Goal: Task Accomplishment & Management: Manage account settings

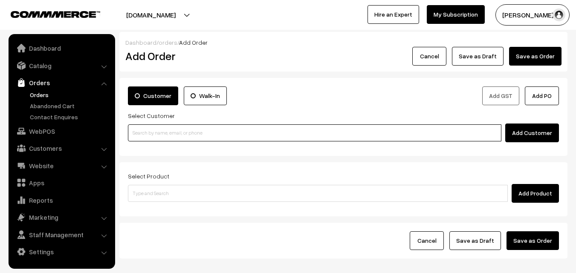
click at [160, 126] on input at bounding box center [315, 133] width 374 height 17
paste input "90032 02839"
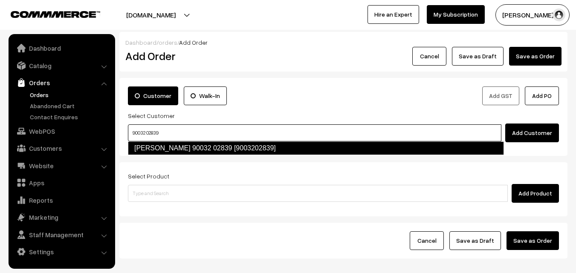
click at [152, 152] on link "[PERSON_NAME] 90032 02839 [9003202839]" at bounding box center [316, 149] width 376 height 14
type input "90032 02839"
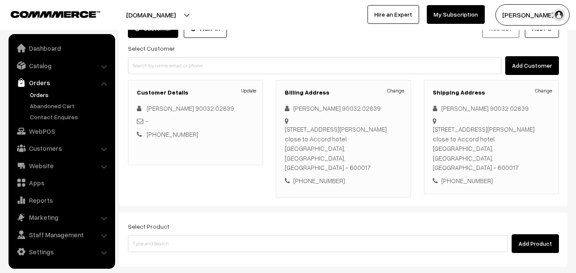
scroll to position [146, 0]
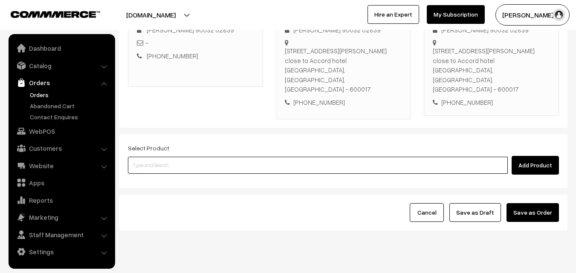
click at [169, 157] on input at bounding box center [318, 165] width 380 height 17
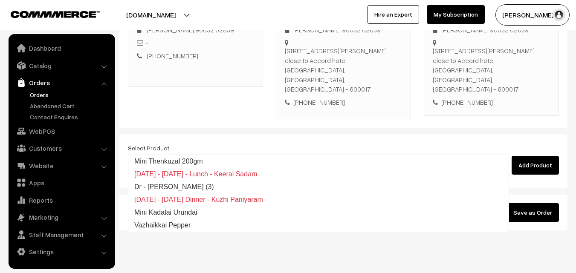
type input "i"
type input "mini ba"
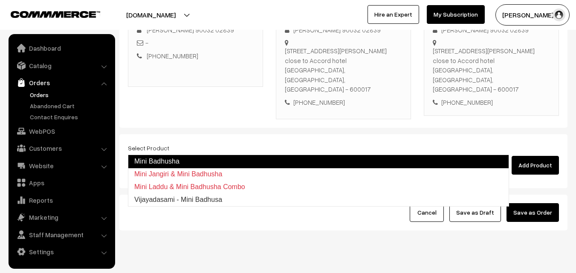
click at [161, 159] on link "Mini Badhusha" at bounding box center [318, 162] width 381 height 14
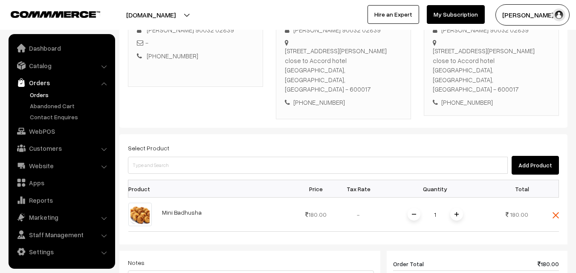
click at [456, 212] on img at bounding box center [457, 214] width 4 height 4
click at [457, 212] on img at bounding box center [457, 214] width 4 height 4
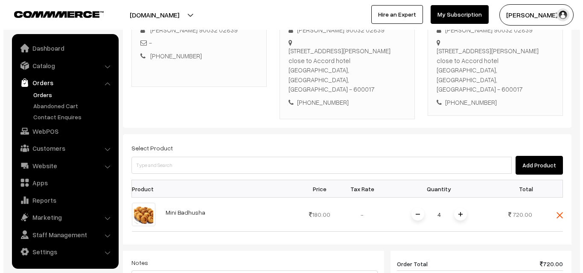
scroll to position [353, 0]
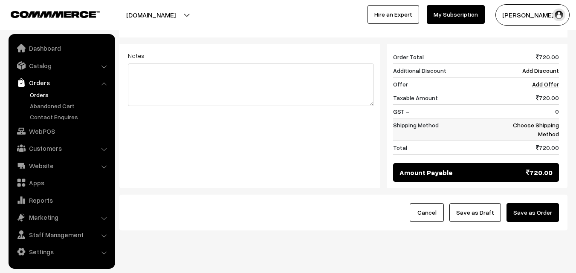
click at [547, 122] on link "Choose Shipping Method" at bounding box center [536, 130] width 46 height 16
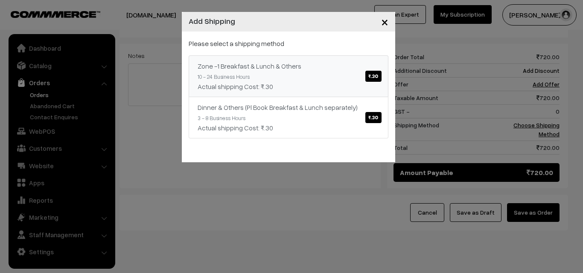
click at [361, 76] on link "Zone -1 Breakfast & Lunch & Others ₹.30 10 - 24 Business Hours Actual shipping …" at bounding box center [289, 76] width 200 height 42
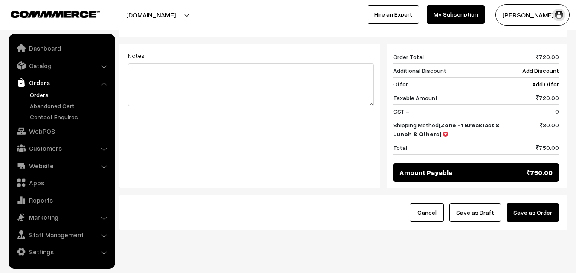
click at [513, 204] on button "Save as Order" at bounding box center [533, 213] width 52 height 19
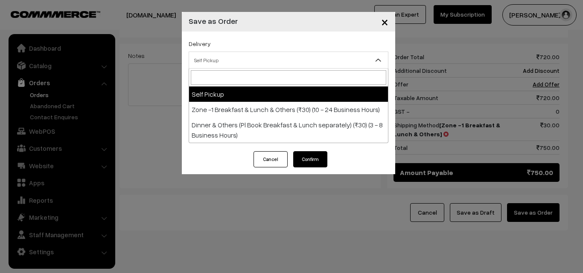
click at [224, 60] on span "Self Pickup" at bounding box center [288, 60] width 199 height 15
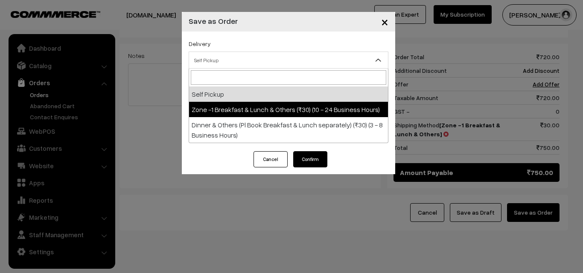
select select "ZON1"
select select "3"
click at [238, 96] on span "Order + Mark as Processing + Generate Invoice + Mark as Delivered" at bounding box center [288, 95] width 199 height 15
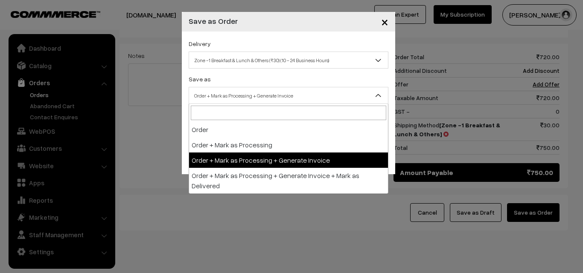
drag, startPoint x: 253, startPoint y: 157, endPoint x: 248, endPoint y: 153, distance: 6.3
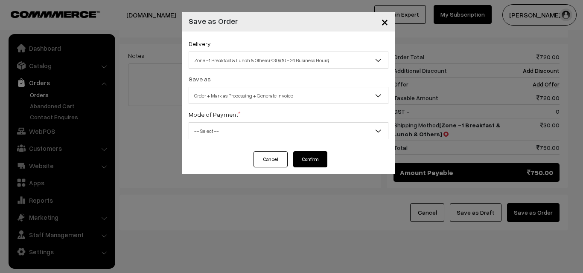
click at [234, 140] on div "Delivery Self Pickup Zone -1 Breakfast & Lunch & Others (₹30) (10 - 24 Business…" at bounding box center [288, 92] width 213 height 120
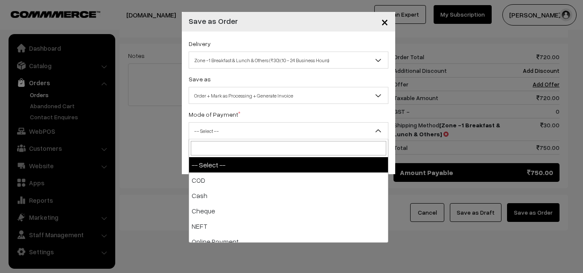
click at [216, 137] on span "-- Select --" at bounding box center [288, 131] width 199 height 15
select select "1"
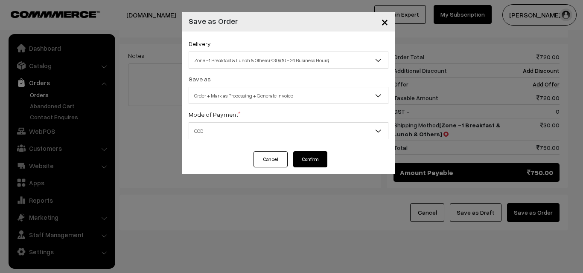
click at [311, 165] on button "Confirm" at bounding box center [310, 159] width 34 height 16
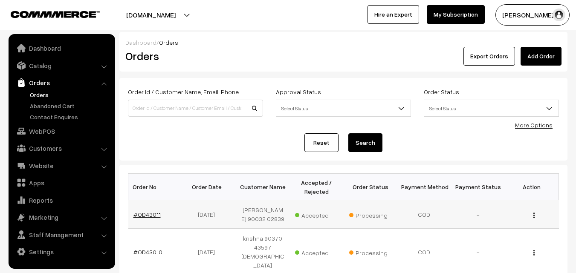
click at [146, 217] on link "#OD43011" at bounding box center [147, 214] width 27 height 7
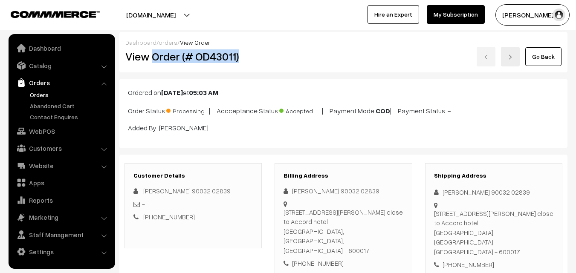
click at [268, 48] on div "View Order (# OD43011)" at bounding box center [194, 57] width 150 height 20
copy h2 "Order (# OD43011)"
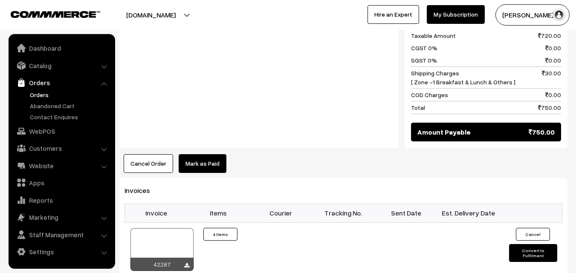
scroll to position [555, 0]
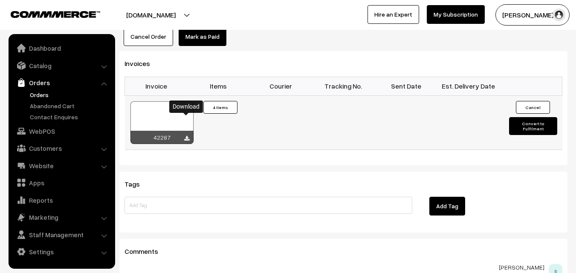
click at [187, 136] on icon at bounding box center [186, 139] width 5 height 6
click at [49, 127] on link "WebPOS" at bounding box center [62, 131] width 102 height 15
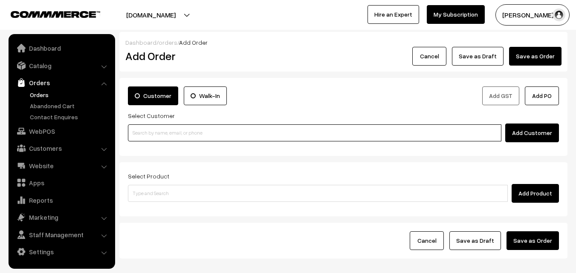
click at [157, 131] on input at bounding box center [315, 133] width 374 height 17
paste input "90032 02839"
click at [146, 128] on input "90032 02839" at bounding box center [315, 133] width 374 height 17
click at [150, 144] on link "[PERSON_NAME] 90032 02839 [9003202839]" at bounding box center [315, 148] width 375 height 13
type input "90032 02839"
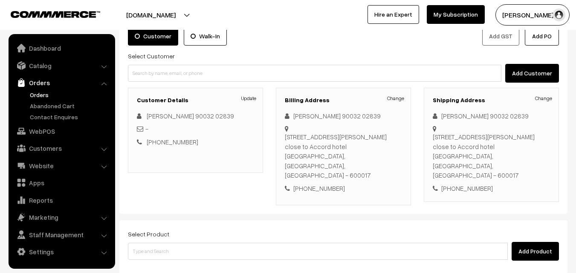
scroll to position [128, 0]
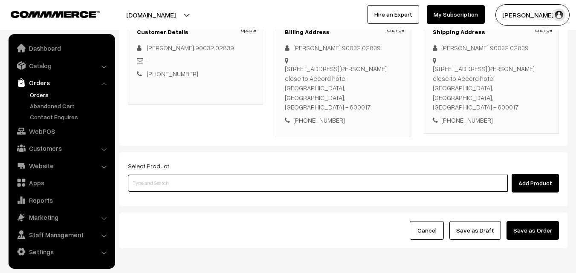
click at [150, 175] on input at bounding box center [318, 183] width 380 height 17
type input "tirupathi"
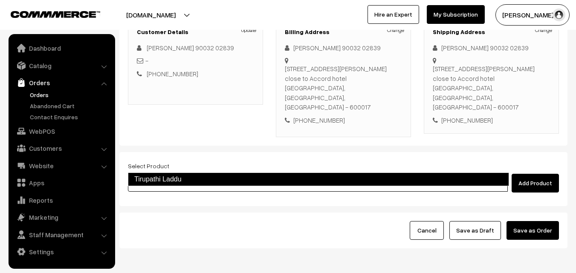
click at [147, 177] on link "Tirupathi Laddu" at bounding box center [318, 180] width 381 height 14
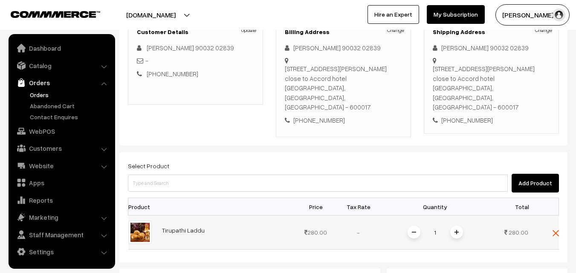
click at [455, 226] on span at bounding box center [457, 232] width 13 height 13
click at [456, 226] on span at bounding box center [457, 232] width 13 height 13
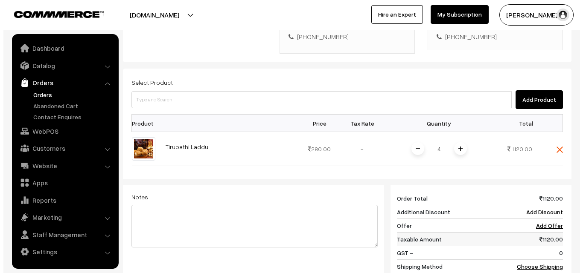
scroll to position [256, 0]
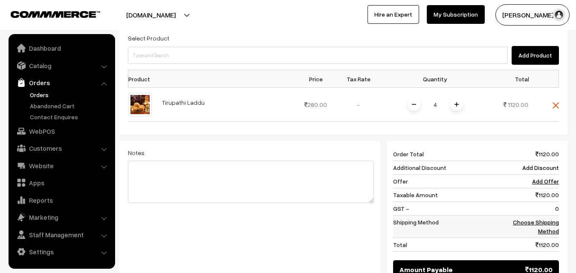
click at [538, 219] on link "Choose Shipping Method" at bounding box center [536, 227] width 46 height 16
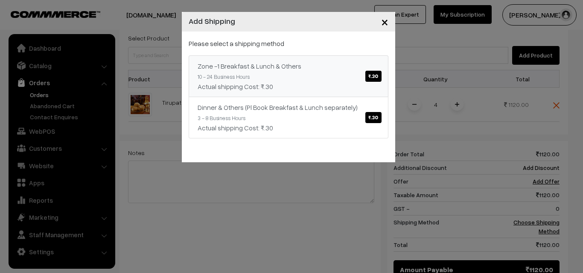
click at [373, 79] on span "₹.30" at bounding box center [373, 76] width 16 height 11
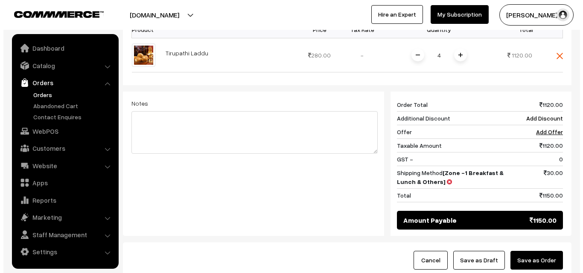
scroll to position [353, 0]
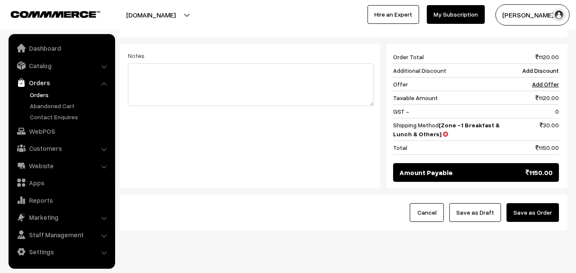
click at [526, 204] on button "Save as Order" at bounding box center [533, 213] width 52 height 19
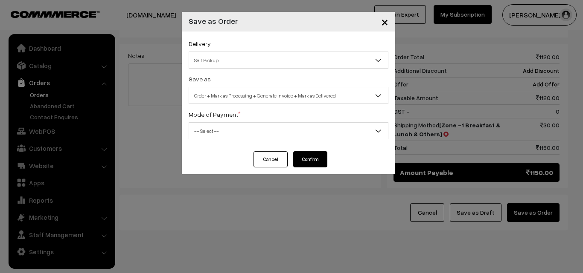
click at [236, 59] on span "Self Pickup" at bounding box center [288, 60] width 199 height 15
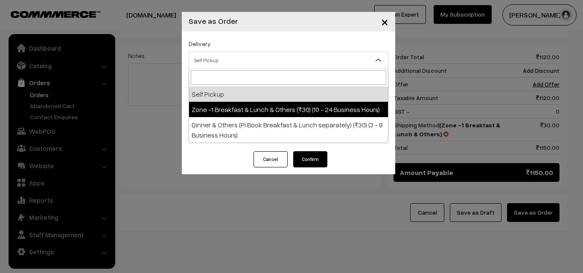
select select "ZON1"
select select "3"
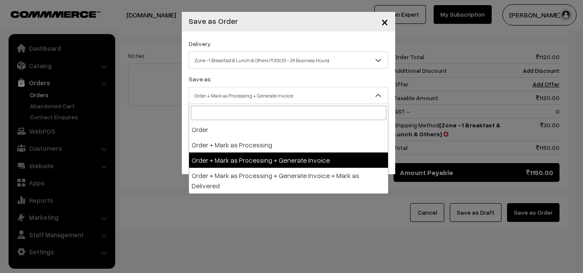
click at [249, 96] on span "Order + Mark as Processing + Generate Invoice" at bounding box center [288, 95] width 199 height 15
drag, startPoint x: 252, startPoint y: 154, endPoint x: 219, endPoint y: 133, distance: 39.2
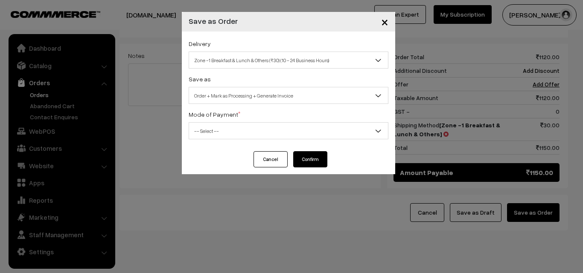
click at [213, 129] on span "-- Select --" at bounding box center [288, 131] width 199 height 15
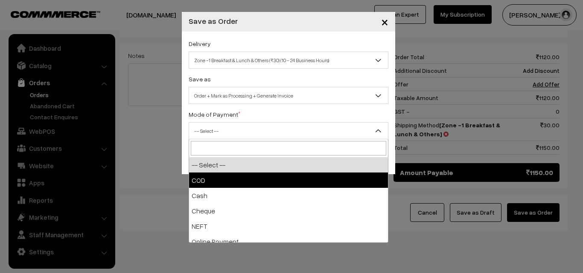
drag, startPoint x: 202, startPoint y: 174, endPoint x: 291, endPoint y: 183, distance: 89.2
select select "1"
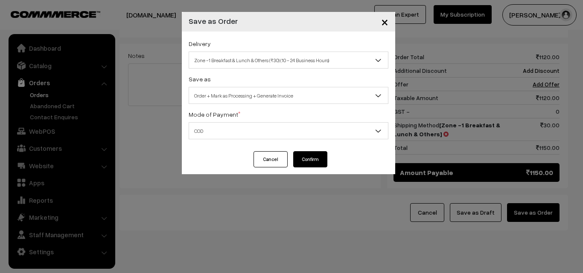
click at [310, 164] on button "Confirm" at bounding box center [310, 159] width 34 height 16
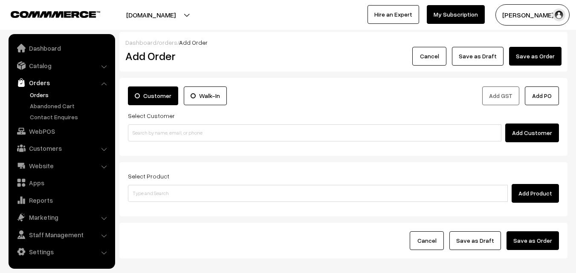
click at [37, 96] on link "Orders" at bounding box center [70, 94] width 84 height 9
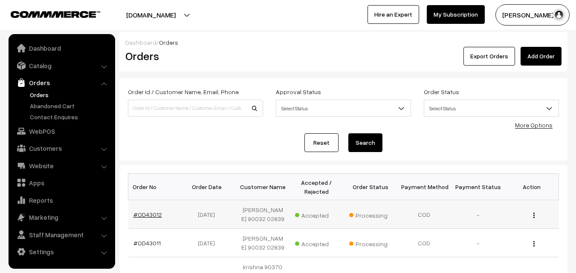
click at [155, 214] on link "#OD43012" at bounding box center [148, 214] width 29 height 7
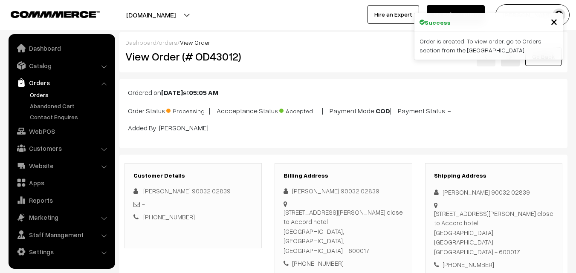
click at [293, 54] on div "View Order (# OD43012) Go Back" at bounding box center [343, 57] width 449 height 20
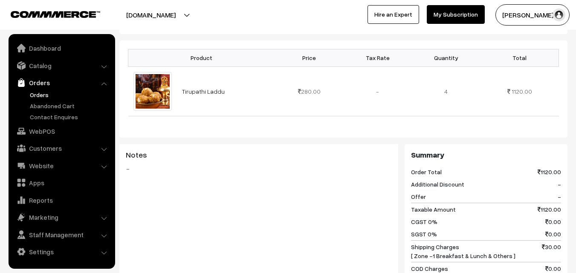
scroll to position [299, 0]
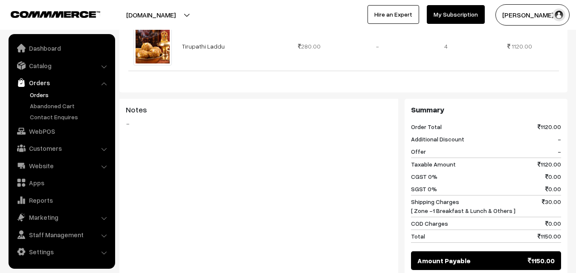
drag, startPoint x: 189, startPoint y: 243, endPoint x: 185, endPoint y: 234, distance: 10.1
click at [189, 243] on div "Notes -" at bounding box center [258, 188] width 279 height 178
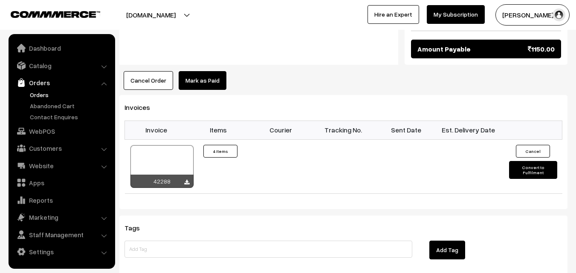
scroll to position [512, 0]
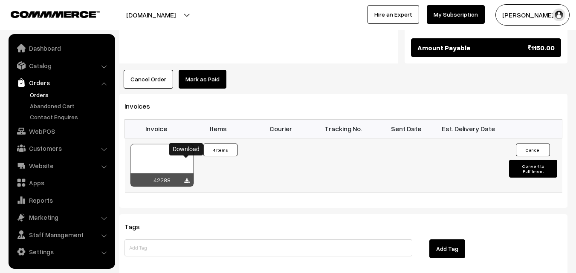
click at [189, 179] on icon at bounding box center [186, 182] width 5 height 6
click at [42, 91] on link "Orders" at bounding box center [70, 94] width 84 height 9
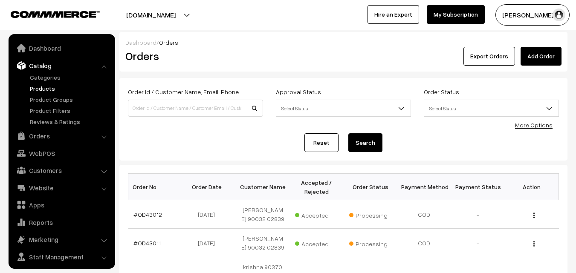
click at [39, 91] on link "Products" at bounding box center [70, 88] width 84 height 9
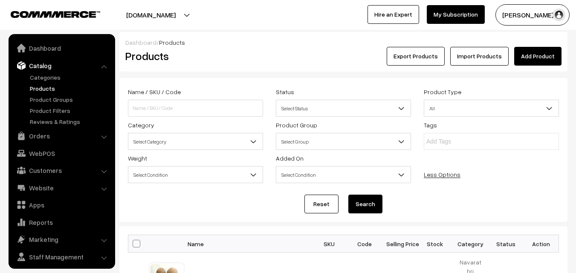
scroll to position [21, 0]
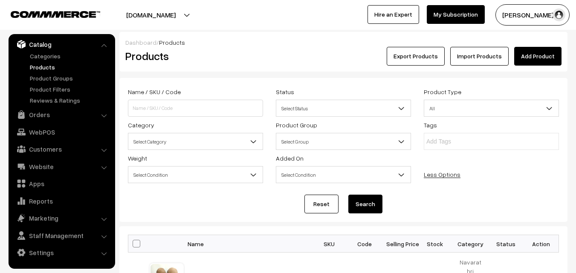
click at [163, 143] on span "Select Category" at bounding box center [195, 141] width 134 height 15
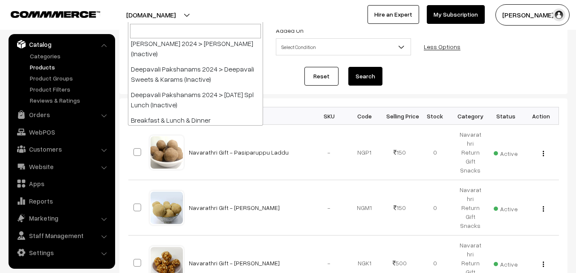
scroll to position [128, 0]
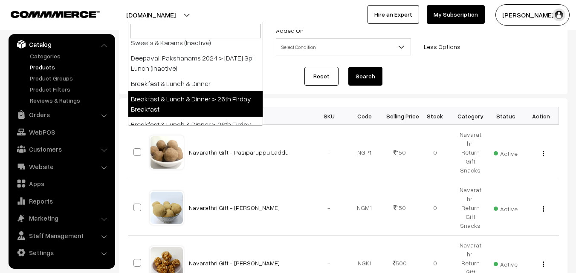
select select "91"
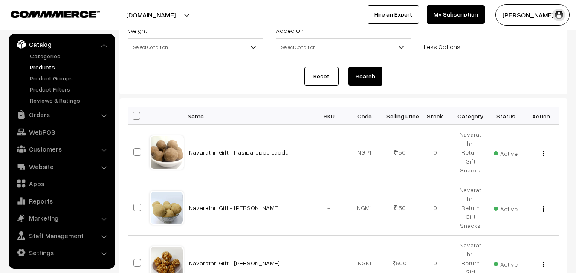
click at [386, 78] on div "Reset Search" at bounding box center [343, 76] width 431 height 19
click at [360, 78] on button "Search" at bounding box center [366, 76] width 34 height 19
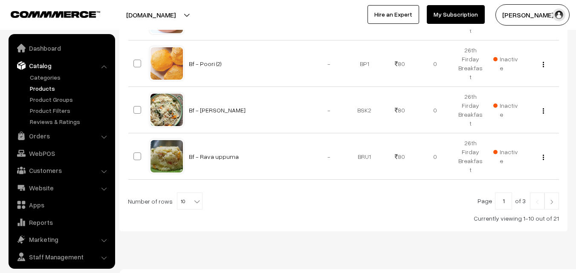
scroll to position [21, 0]
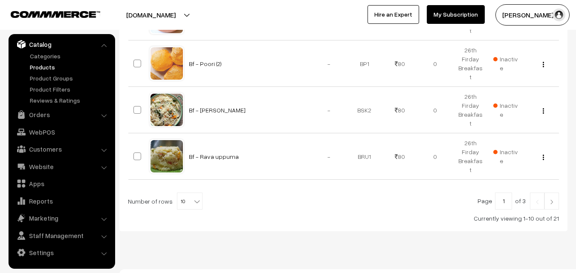
click at [185, 193] on span "10" at bounding box center [189, 201] width 25 height 17
select select "90"
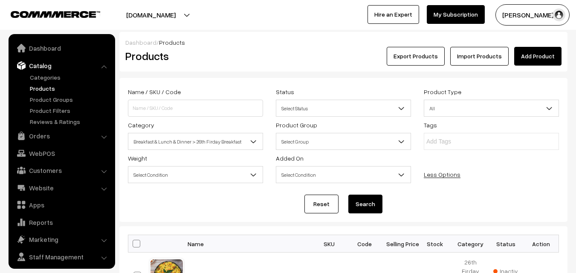
scroll to position [21, 0]
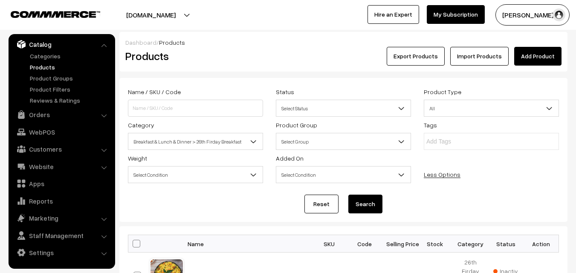
click at [139, 240] on span at bounding box center [137, 244] width 8 height 8
click at [134, 241] on input "checkbox" at bounding box center [131, 244] width 6 height 6
checkbox input "true"
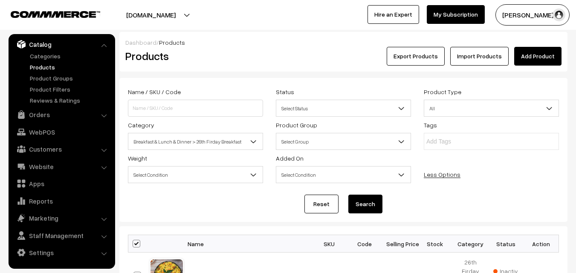
checkbox input "true"
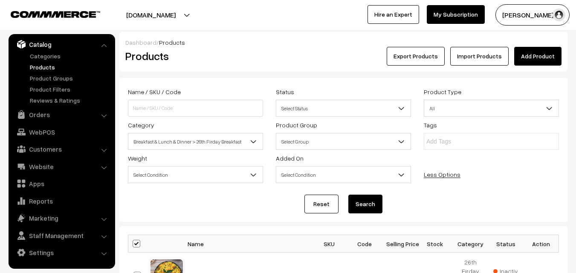
checkbox input "true"
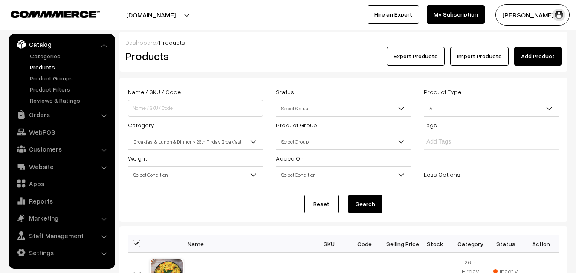
checkbox input "true"
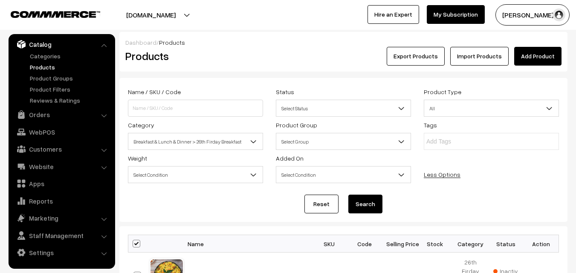
checkbox input "true"
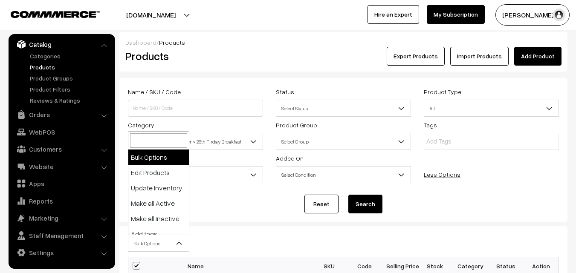
click at [145, 239] on span "Bulk Options" at bounding box center [158, 243] width 61 height 15
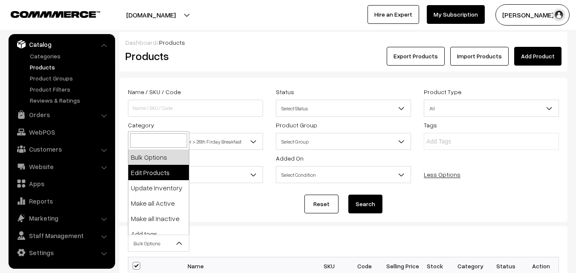
select select "editProduct"
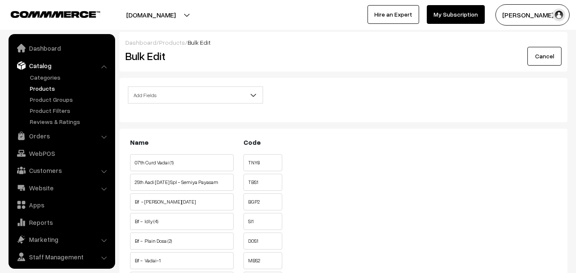
scroll to position [21, 0]
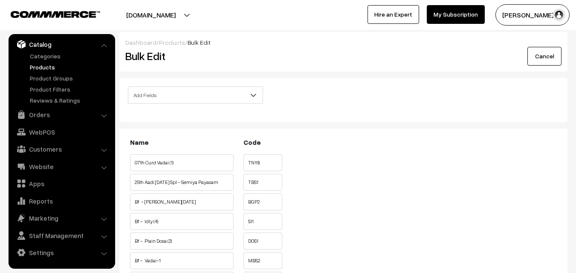
click at [206, 92] on span "Add Fields" at bounding box center [195, 95] width 134 height 15
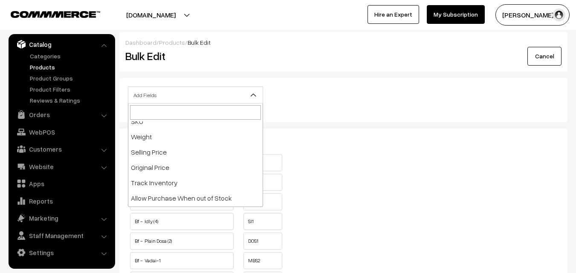
scroll to position [85, 0]
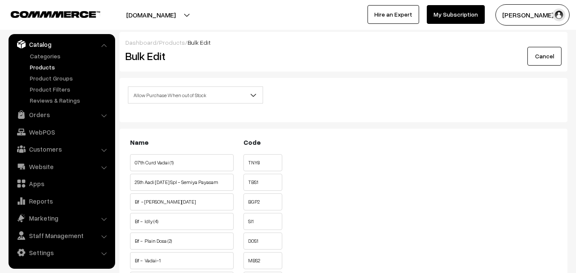
select select "allow-purchase"
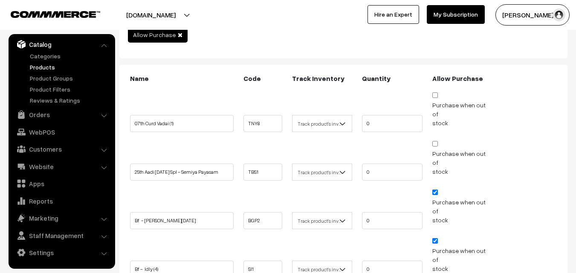
scroll to position [85, 0]
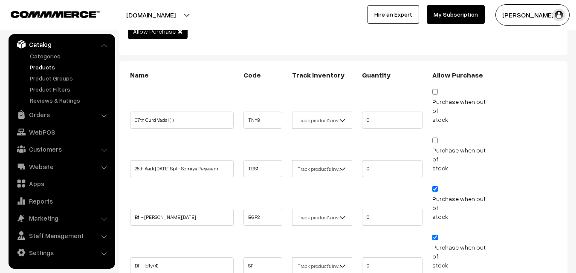
click at [433, 235] on input "Purchase when out of stock" at bounding box center [436, 238] width 6 height 6
checkbox input "false"
click at [438, 186] on input "Purchase when out of stock" at bounding box center [436, 189] width 6 height 6
checkbox input "false"
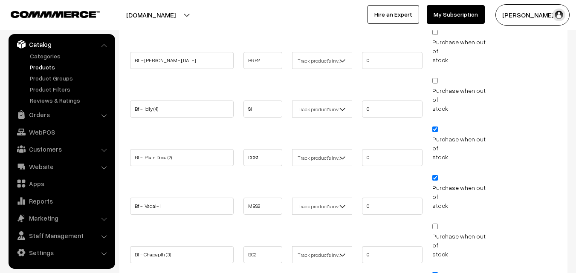
scroll to position [256, 0]
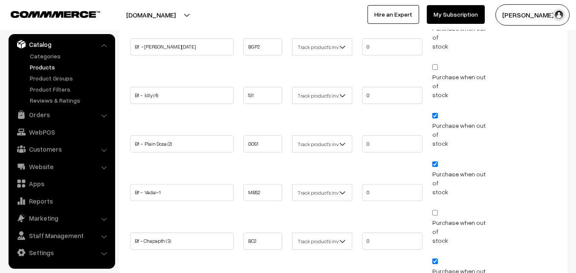
click at [436, 113] on input "Purchase when out of stock" at bounding box center [436, 116] width 6 height 6
checkbox input "false"
click at [435, 160] on span "Purchase when out of stock" at bounding box center [463, 178] width 61 height 36
click at [436, 162] on input "Purchase when out of stock" at bounding box center [436, 165] width 6 height 6
checkbox input "false"
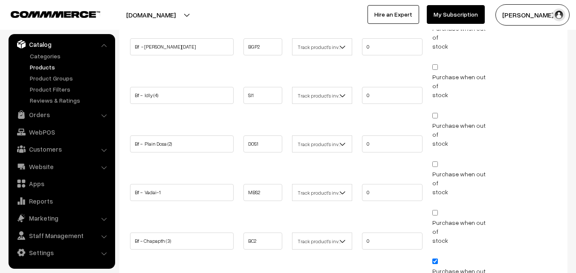
click at [436, 259] on input "Purchase when out of stock" at bounding box center [436, 262] width 6 height 6
checkbox input "false"
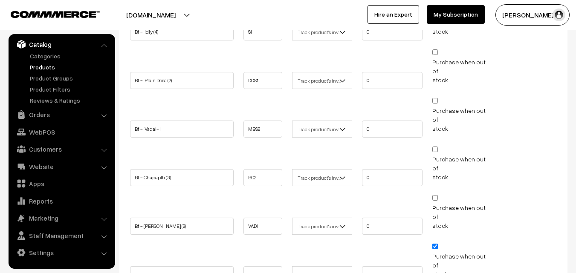
scroll to position [427, 0]
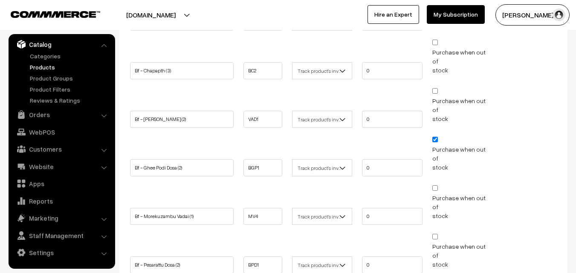
click at [433, 137] on input "Purchase when out of stock" at bounding box center [436, 140] width 6 height 6
checkbox input "false"
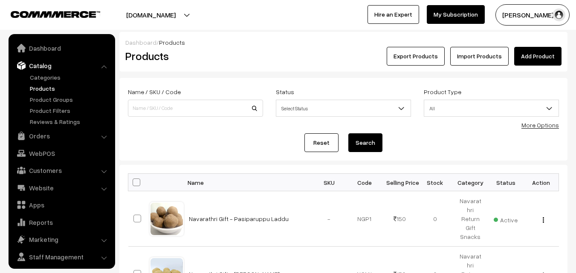
scroll to position [21, 0]
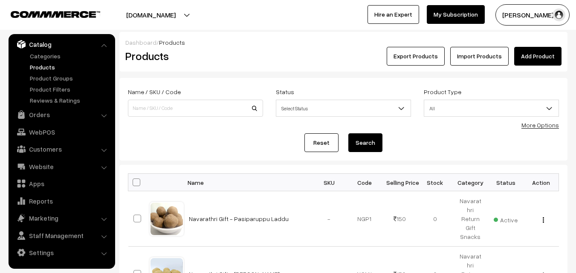
click at [537, 123] on link "More Options" at bounding box center [541, 125] width 38 height 7
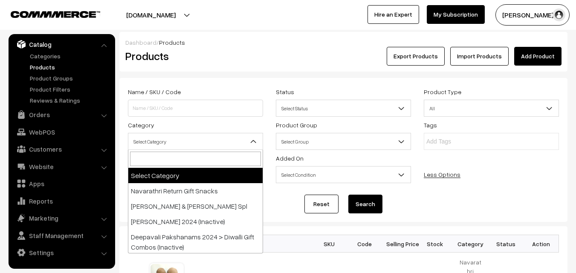
click at [168, 143] on span "Select Category" at bounding box center [195, 141] width 134 height 15
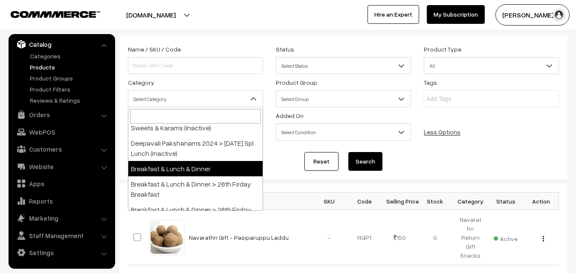
scroll to position [171, 0]
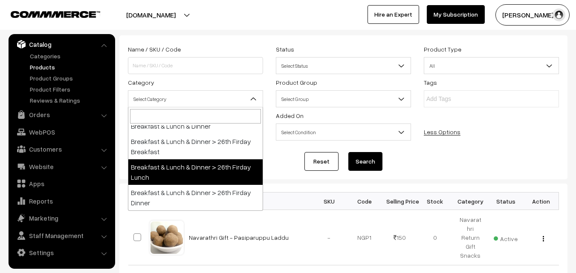
select select "95"
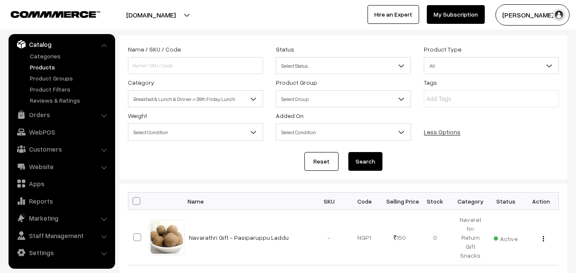
click at [364, 162] on button "Search" at bounding box center [366, 161] width 34 height 19
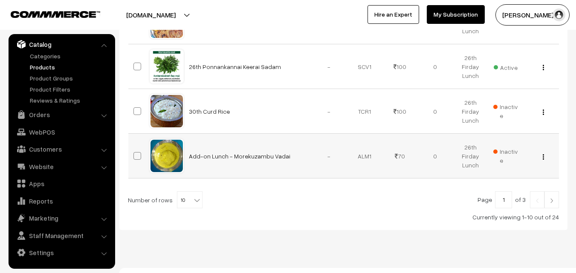
scroll to position [574, 0]
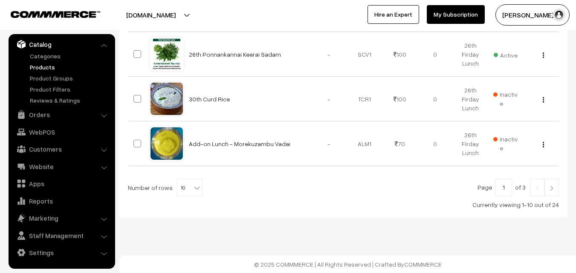
click at [183, 186] on span "10" at bounding box center [189, 188] width 25 height 17
select select "90"
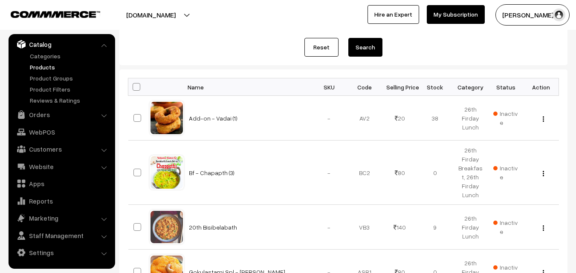
scroll to position [43, 0]
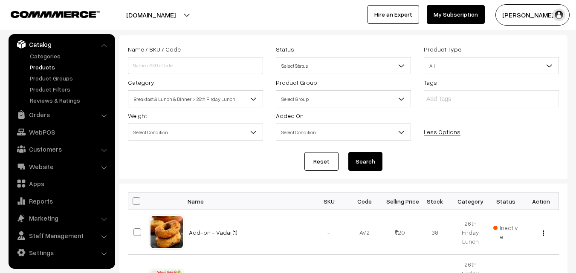
click at [139, 197] on th at bounding box center [138, 201] width 21 height 17
click at [135, 204] on span at bounding box center [137, 202] width 8 height 8
click at [134, 204] on input "checkbox" at bounding box center [131, 201] width 6 height 6
checkbox input "true"
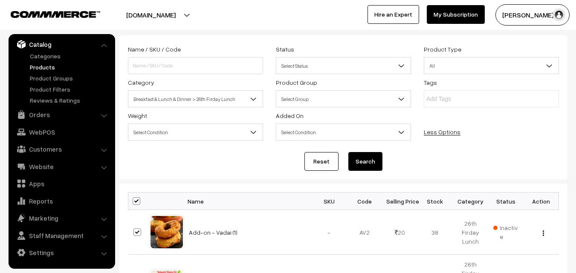
checkbox input "true"
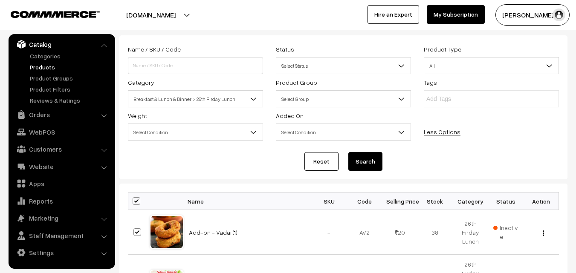
checkbox input "true"
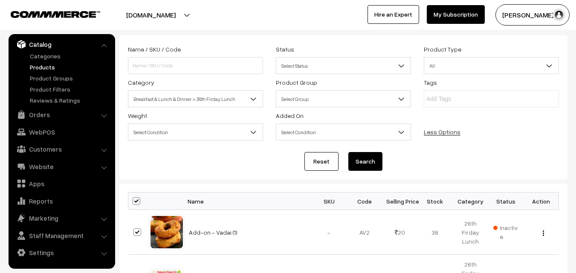
checkbox input "true"
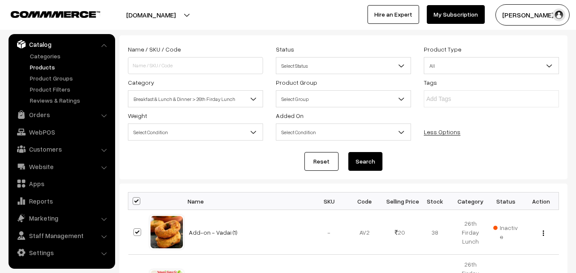
checkbox input "true"
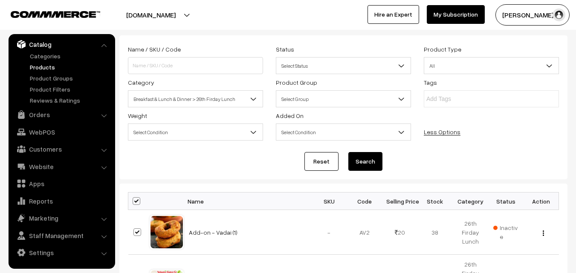
checkbox input "true"
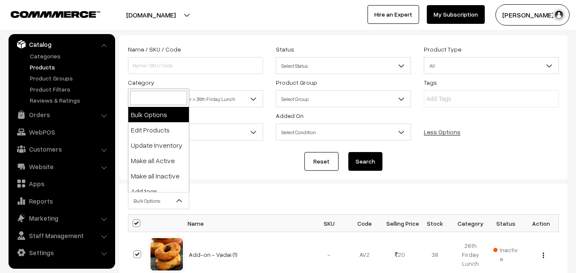
click at [147, 196] on span "Bulk Options" at bounding box center [158, 201] width 61 height 15
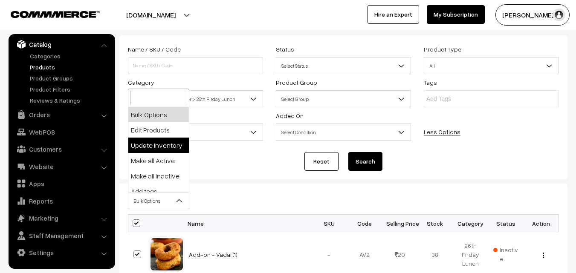
select select "editProduct"
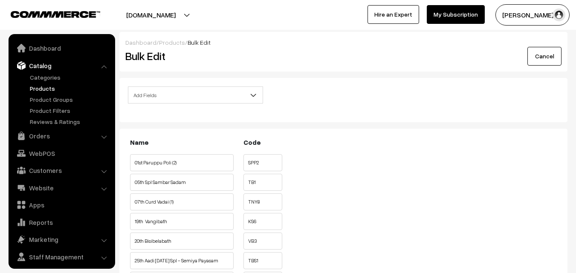
scroll to position [21, 0]
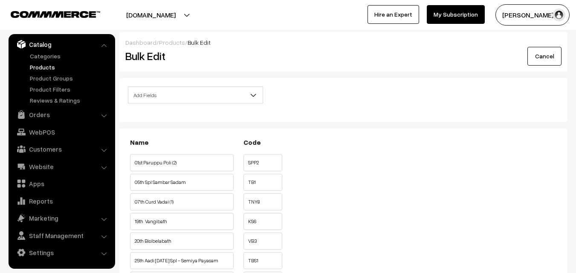
click at [187, 94] on span "Add Fields" at bounding box center [195, 95] width 134 height 15
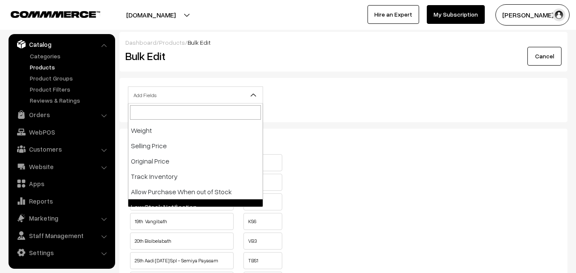
scroll to position [85, 0]
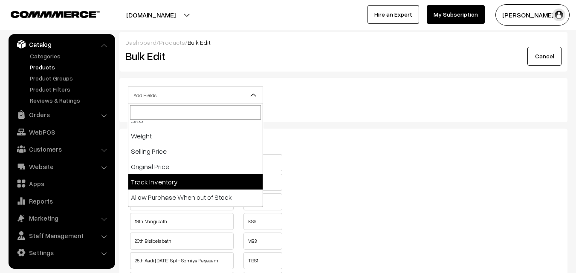
select select "allow-purchase"
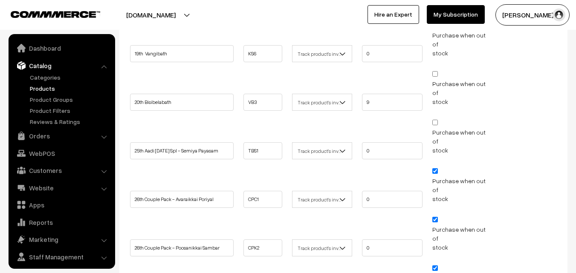
scroll to position [21, 0]
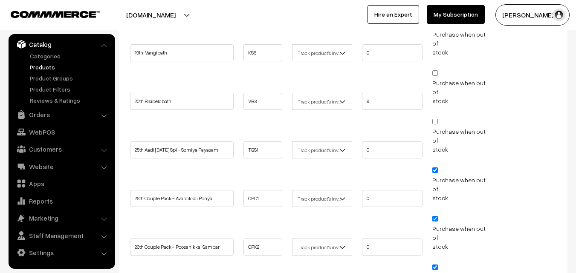
click at [437, 168] on input "Purchase when out of stock" at bounding box center [436, 171] width 6 height 6
checkbox input "false"
click at [438, 216] on input "Purchase when out of stock" at bounding box center [436, 219] width 6 height 6
checkbox input "false"
click at [434, 265] on input "Purchase when out of stock" at bounding box center [436, 268] width 6 height 6
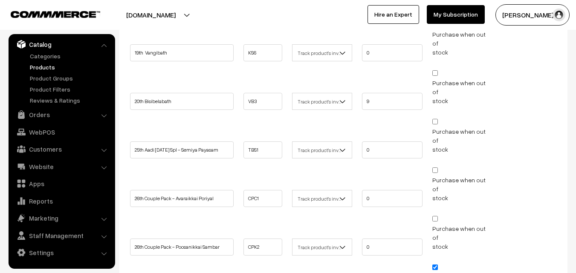
checkbox input "false"
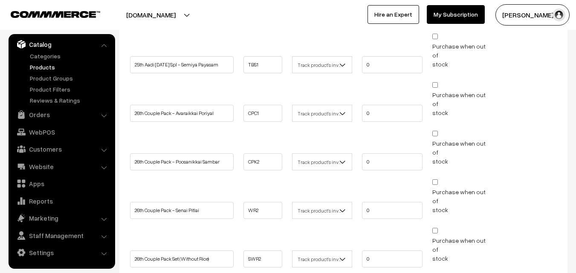
scroll to position [469, 0]
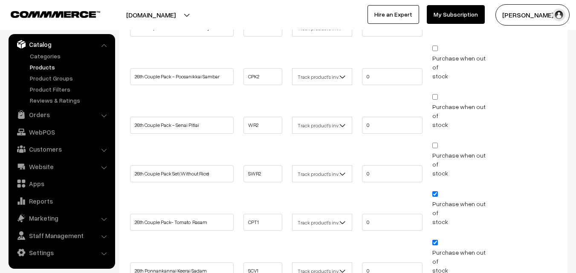
click at [435, 192] on input "Purchase when out of stock" at bounding box center [436, 195] width 6 height 6
checkbox input "false"
click at [435, 240] on input "Purchase when out of stock" at bounding box center [436, 243] width 6 height 6
checkbox input "false"
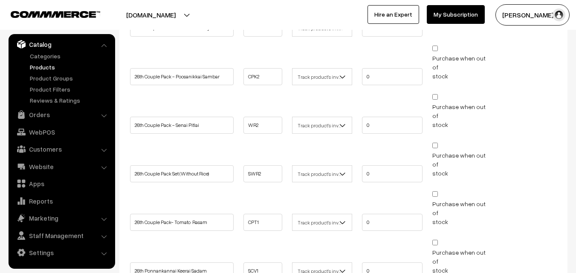
checkbox input "false"
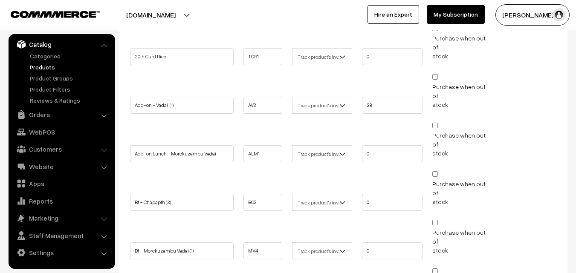
scroll to position [896, 0]
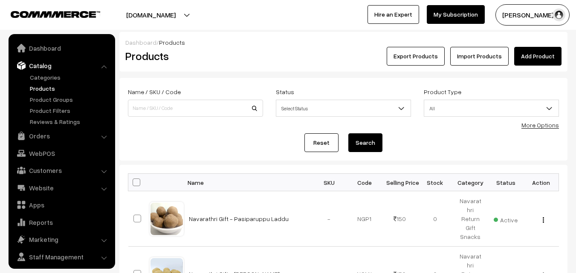
scroll to position [21, 0]
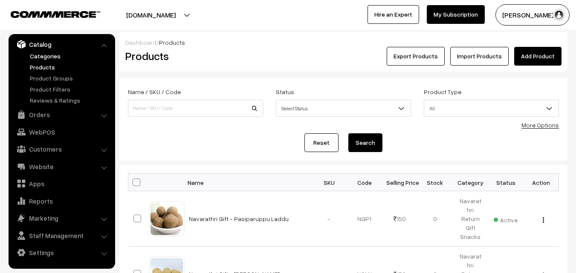
click at [50, 57] on link "Categories" at bounding box center [70, 56] width 84 height 9
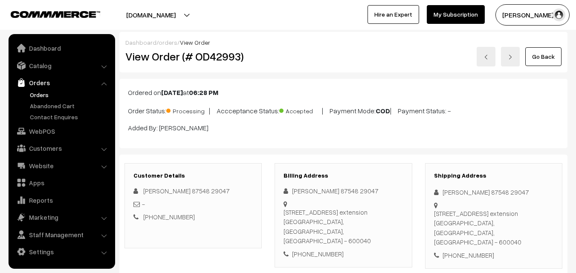
scroll to position [512, 0]
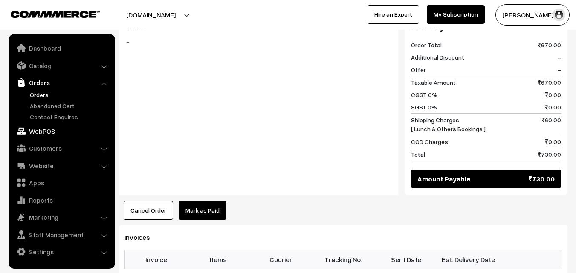
click at [44, 129] on link "WebPOS" at bounding box center [62, 131] width 102 height 15
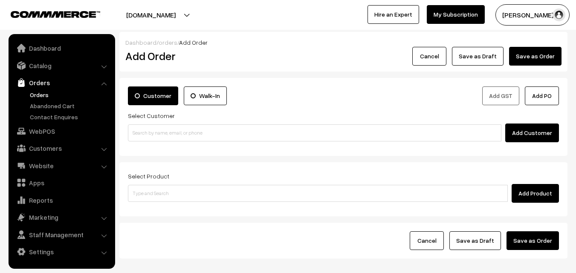
click at [168, 120] on div "Select Customer Add Customer" at bounding box center [343, 127] width 431 height 32
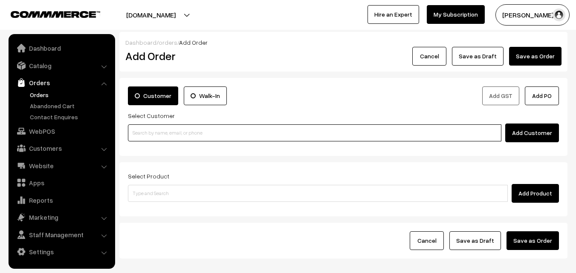
click at [158, 129] on input at bounding box center [315, 133] width 374 height 17
paste input "96199 40510"
click at [147, 128] on input "96199 40510" at bounding box center [315, 133] width 374 height 17
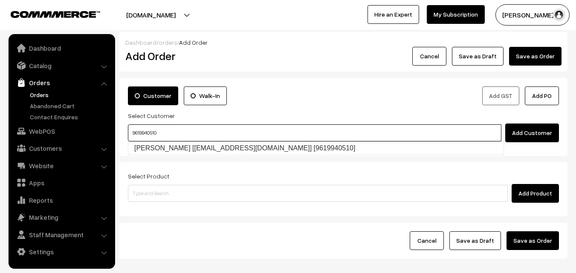
click at [145, 151] on link "[PERSON_NAME] [[EMAIL_ADDRESS][DOMAIN_NAME]] [9619940510]" at bounding box center [315, 148] width 375 height 13
type input "9619940510"
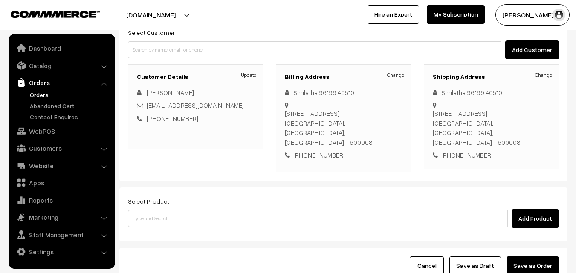
scroll to position [85, 0]
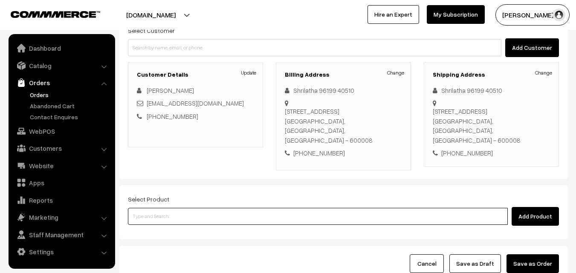
click at [163, 214] on input at bounding box center [318, 216] width 380 height 17
type input "ghee do"
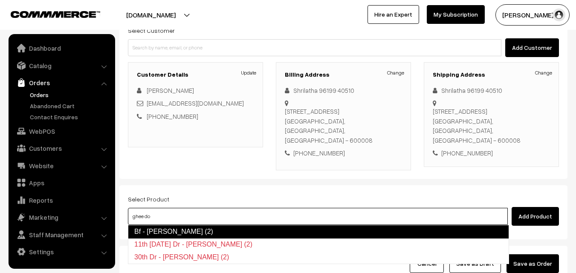
click at [185, 229] on link "Bf - Ghee Dosa (2)" at bounding box center [318, 232] width 381 height 14
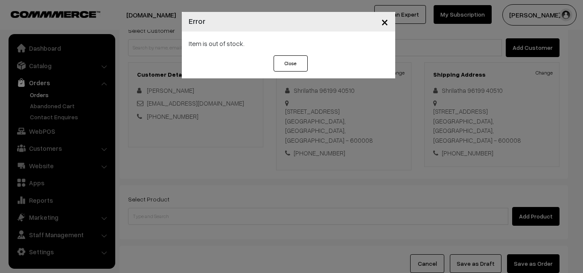
click at [295, 60] on button "Close" at bounding box center [290, 63] width 34 height 16
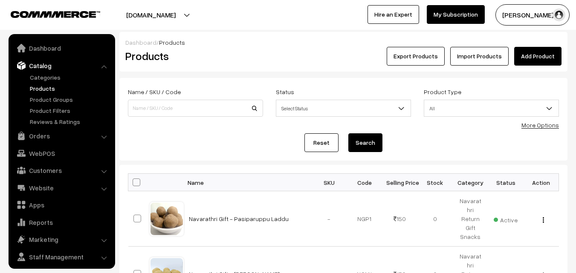
scroll to position [21, 0]
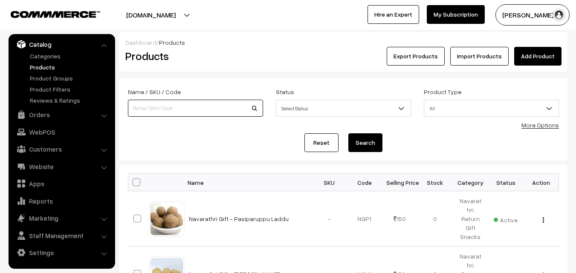
click at [159, 109] on input at bounding box center [195, 108] width 135 height 17
type input "ghee dosa"
click at [349, 134] on button "Search" at bounding box center [366, 143] width 34 height 19
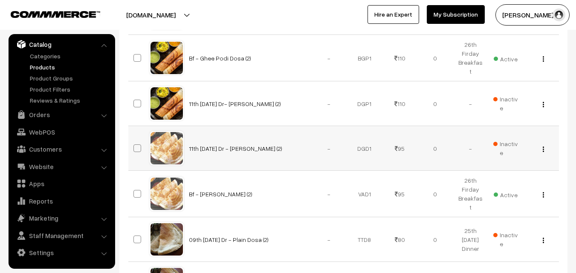
scroll to position [341, 0]
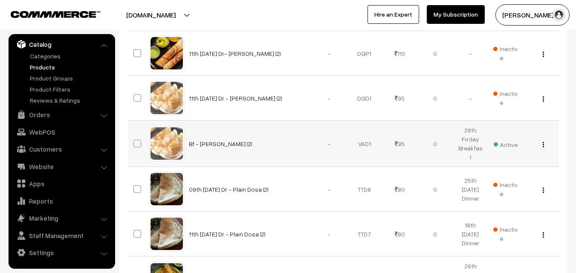
click at [543, 144] on button "button" at bounding box center [544, 144] width 2 height 7
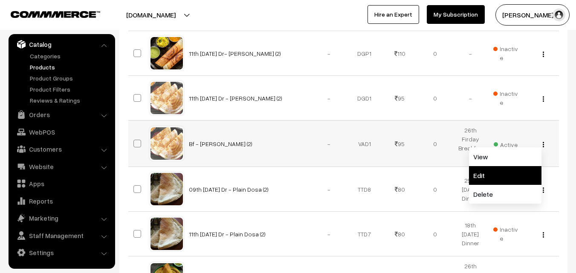
click at [488, 170] on link "Edit" at bounding box center [505, 175] width 73 height 19
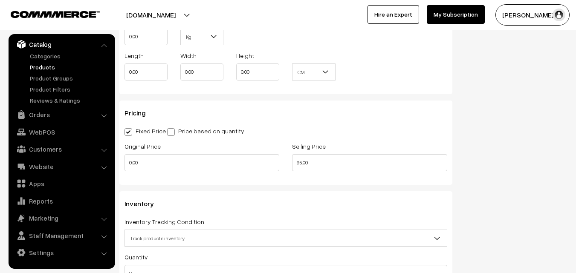
scroll to position [725, 0]
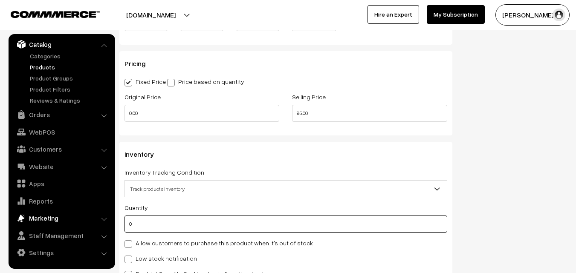
click at [97, 221] on body "Thank you for showing interest. Our team will call you shortly. Close [DOMAIN_N…" at bounding box center [288, 50] width 576 height 1551
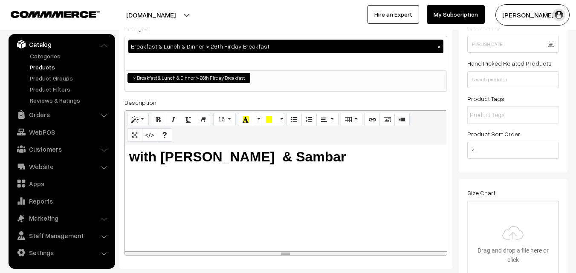
scroll to position [0, 0]
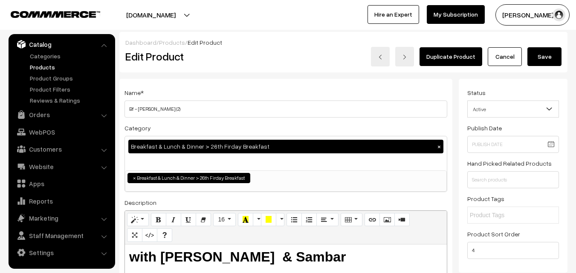
type input "1"
click at [538, 61] on button "Save" at bounding box center [545, 56] width 34 height 19
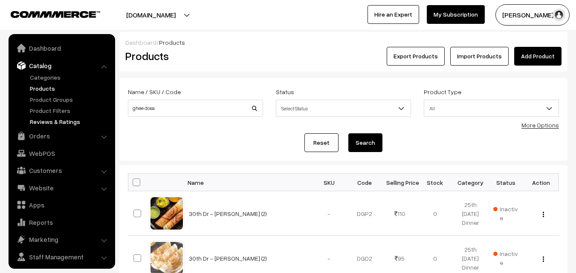
scroll to position [21, 0]
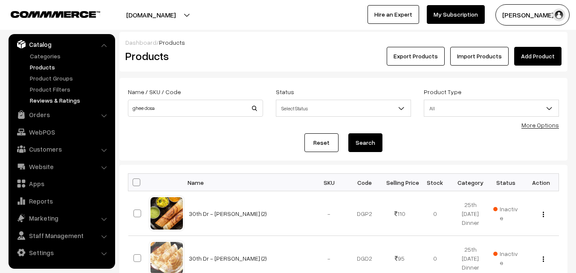
drag, startPoint x: 163, startPoint y: 108, endPoint x: 55, endPoint y: 92, distance: 109.9
type input "Ponnaganni keerai sadam"
click at [368, 143] on button "Search" at bounding box center [366, 143] width 34 height 19
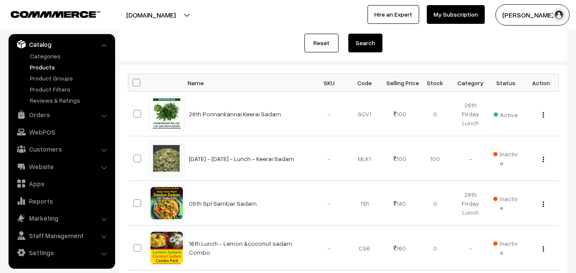
scroll to position [43, 0]
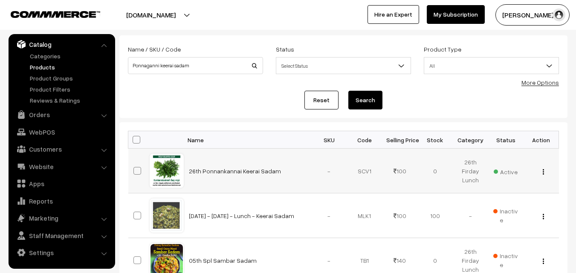
click at [544, 175] on button "button" at bounding box center [544, 172] width 2 height 7
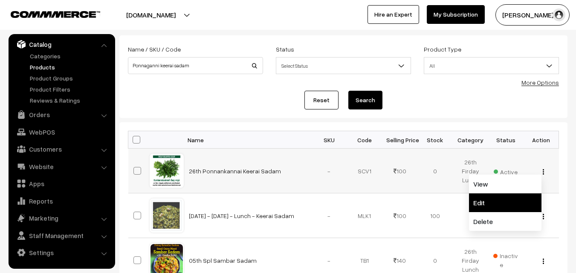
click at [488, 205] on link "Edit" at bounding box center [505, 203] width 73 height 19
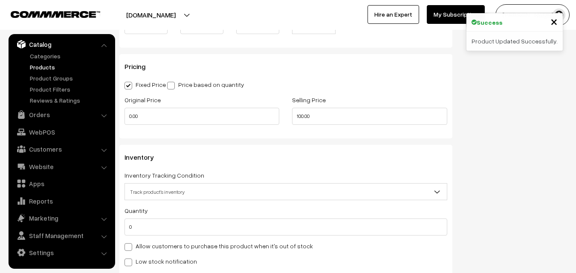
scroll to position [725, 0]
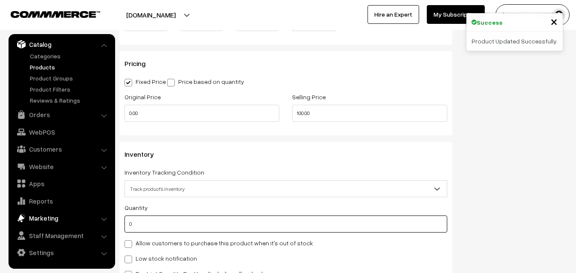
drag, startPoint x: 146, startPoint y: 226, endPoint x: 100, endPoint y: 222, distance: 46.2
click at [100, 222] on body "Thank you for showing interest. Our team will call you shortly. Close annamfood…" at bounding box center [288, 50] width 576 height 1551
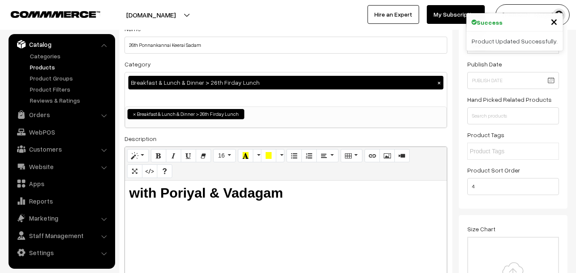
scroll to position [0, 0]
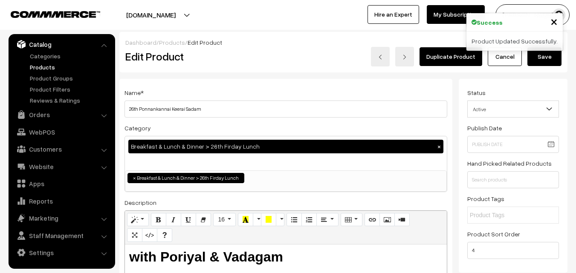
type input "1"
click at [550, 55] on button "Save" at bounding box center [545, 56] width 34 height 19
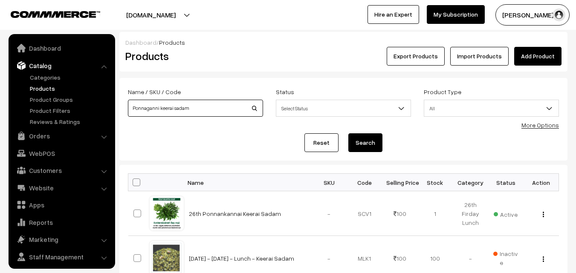
scroll to position [21, 0]
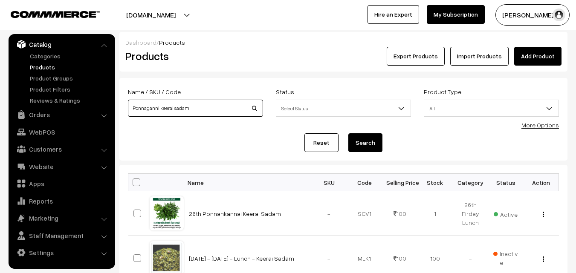
click at [158, 111] on input "Ponnaganni keerai sadam" at bounding box center [195, 108] width 135 height 17
click at [186, 110] on input "Ponnaganni keerai sadam" at bounding box center [195, 108] width 135 height 17
type input "26th Without Rice..."
click at [370, 138] on button "Search" at bounding box center [366, 143] width 34 height 19
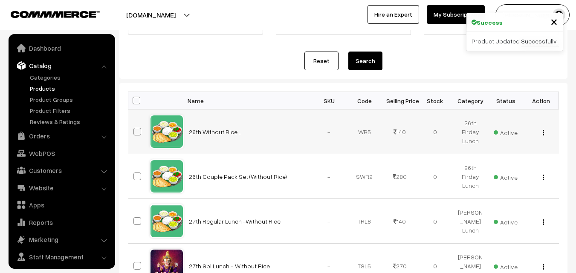
scroll to position [85, 0]
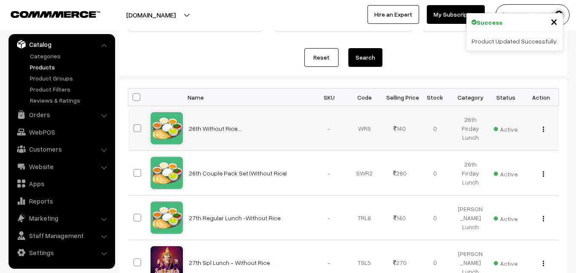
click at [543, 130] on img "button" at bounding box center [543, 130] width 1 height 6
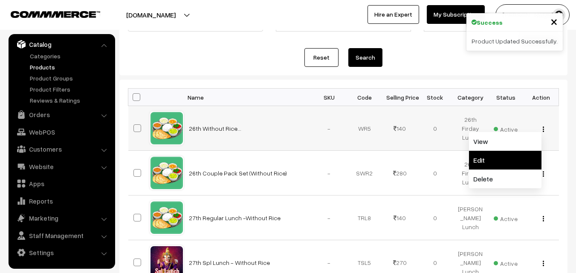
click at [500, 157] on link "Edit" at bounding box center [505, 160] width 73 height 19
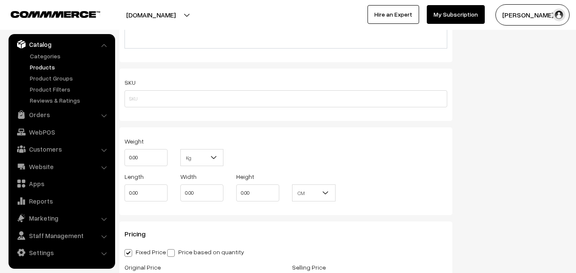
scroll to position [725, 0]
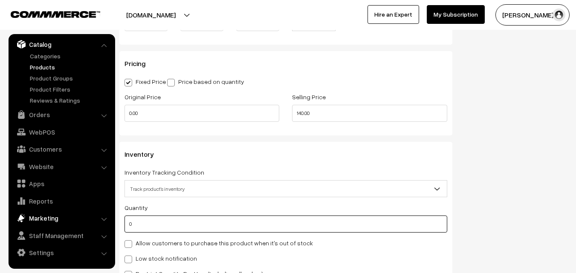
drag, startPoint x: 127, startPoint y: 223, endPoint x: 108, endPoint y: 223, distance: 19.2
click at [108, 223] on body "Thank you for showing interest. Our team will call you shortly. Close [DOMAIN_N…" at bounding box center [288, 50] width 576 height 1551
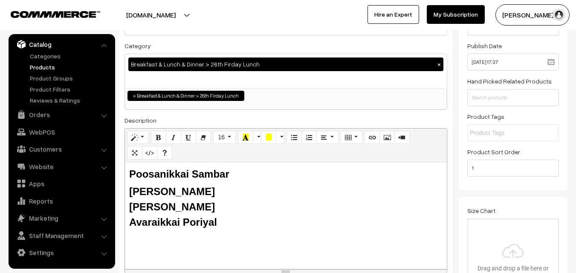
scroll to position [0, 0]
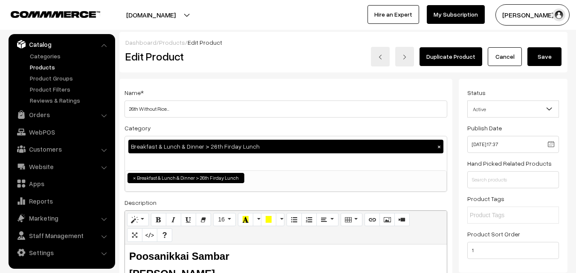
type input "1"
click at [544, 57] on button "Save" at bounding box center [545, 56] width 34 height 19
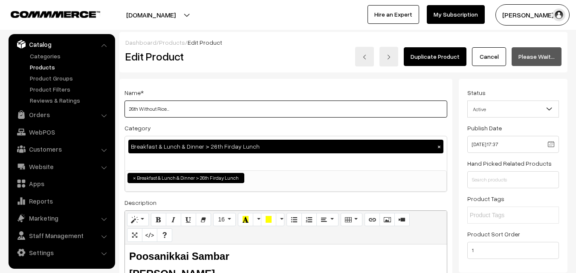
click at [147, 110] on input "26th Without Rice..." at bounding box center [286, 109] width 323 height 17
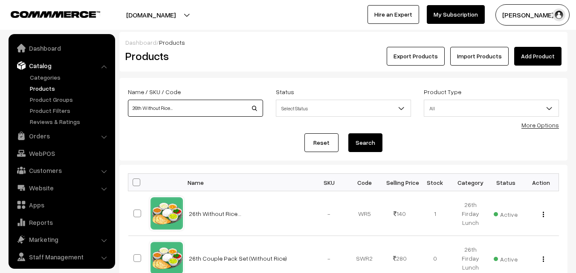
scroll to position [21, 0]
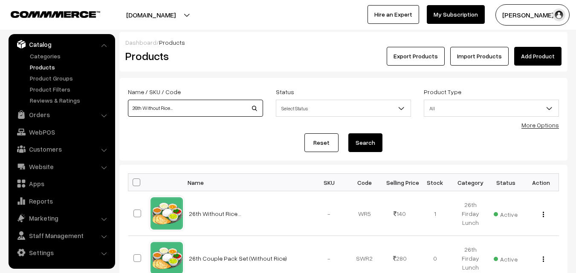
click at [198, 112] on input "26th Without Rice..." at bounding box center [195, 108] width 135 height 17
type input "tomato rasam"
click at [377, 148] on button "Search" at bounding box center [366, 143] width 34 height 19
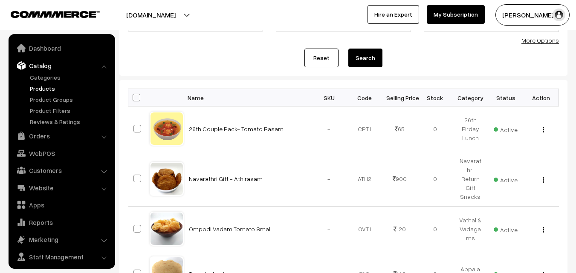
scroll to position [21, 0]
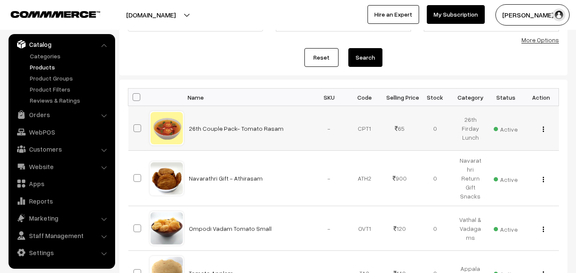
click at [544, 129] on button "button" at bounding box center [544, 129] width 2 height 7
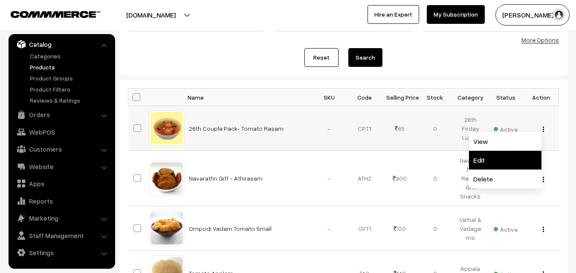
click at [509, 154] on link "Edit" at bounding box center [505, 160] width 73 height 19
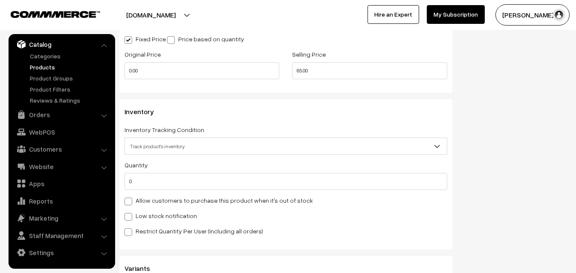
scroll to position [811, 0]
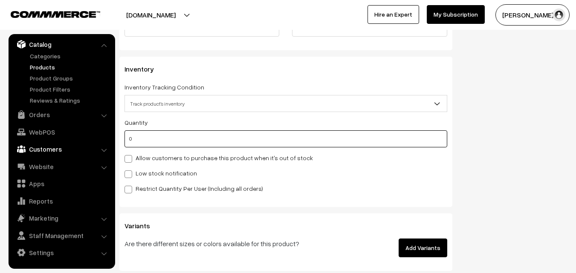
drag, startPoint x: 148, startPoint y: 147, endPoint x: 78, endPoint y: 147, distance: 70.0
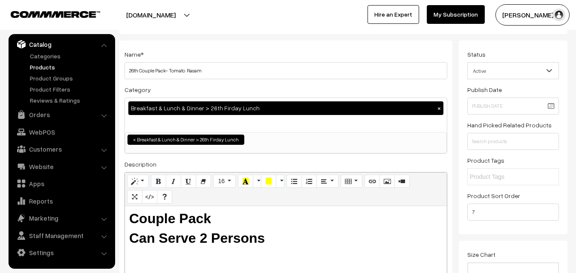
scroll to position [0, 0]
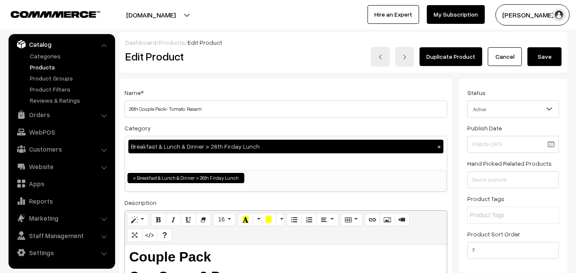
type input "1"
click at [551, 57] on button "Save" at bounding box center [545, 56] width 34 height 19
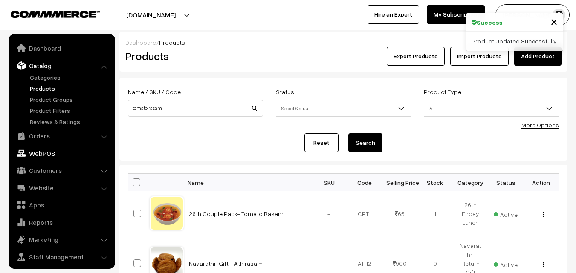
scroll to position [21, 0]
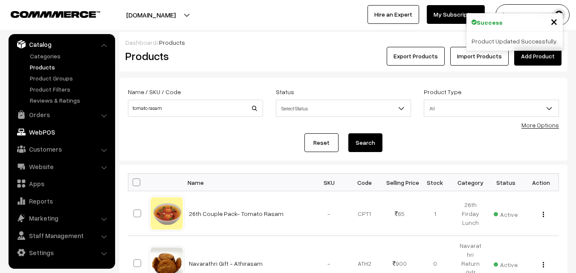
click at [43, 134] on link "WebPOS" at bounding box center [62, 132] width 102 height 15
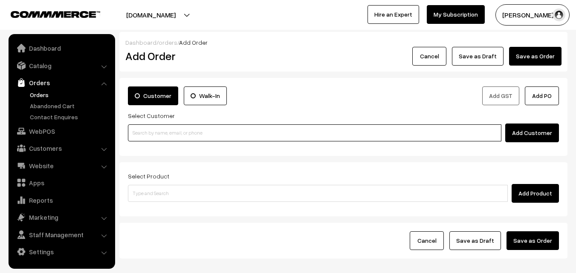
click at [155, 131] on input at bounding box center [315, 133] width 374 height 17
paste input "96199 40510"
drag, startPoint x: 144, startPoint y: 131, endPoint x: 192, endPoint y: 125, distance: 48.2
click at [144, 131] on input "96199 40510" at bounding box center [315, 133] width 374 height 17
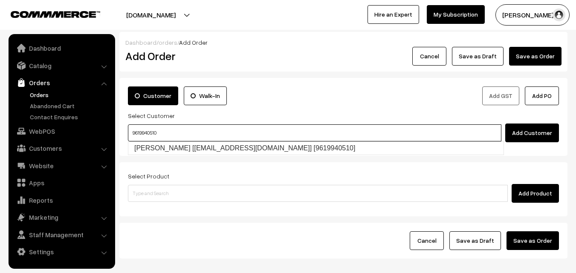
click at [179, 143] on link "Shrilatha Natarajan [shricharu83@gmail.com] [9619940510]" at bounding box center [315, 148] width 375 height 13
type input "9619940510"
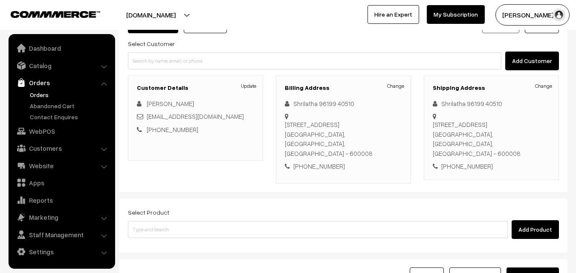
scroll to position [156, 0]
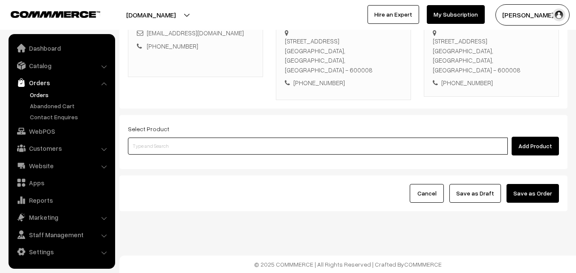
click at [168, 151] on input at bounding box center [318, 146] width 380 height 17
type input "ghee do"
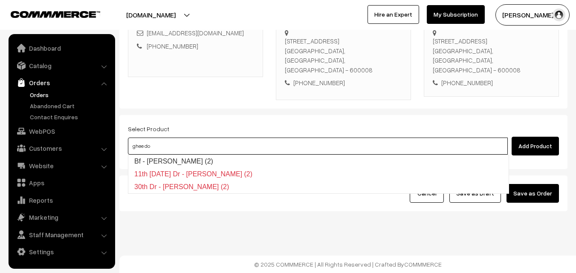
drag, startPoint x: 165, startPoint y: 154, endPoint x: 163, endPoint y: 158, distance: 4.8
click at [165, 154] on input "ghee do" at bounding box center [318, 146] width 380 height 17
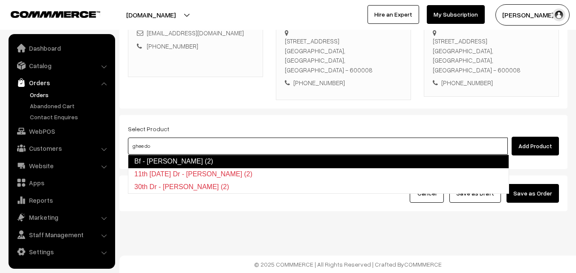
click at [162, 160] on link "Bf - [PERSON_NAME] (2)" at bounding box center [318, 162] width 381 height 14
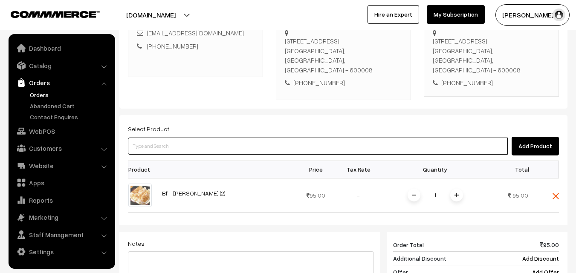
click at [163, 149] on input at bounding box center [318, 146] width 380 height 17
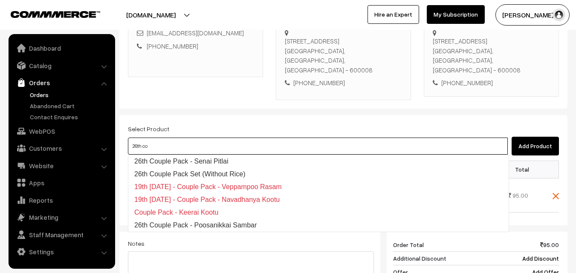
type input "26th cou"
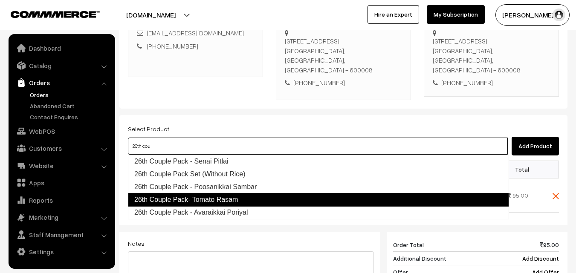
click at [160, 198] on link "26th Couple Pack- Tomato Rasam" at bounding box center [318, 200] width 381 height 14
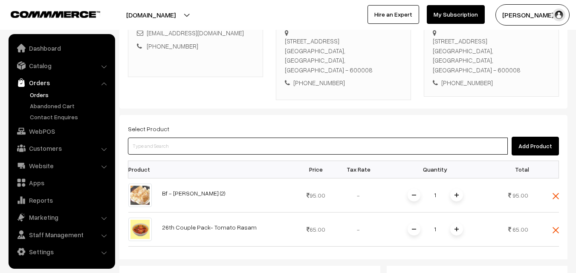
click at [156, 149] on input at bounding box center [318, 146] width 380 height 17
type input "26th with"
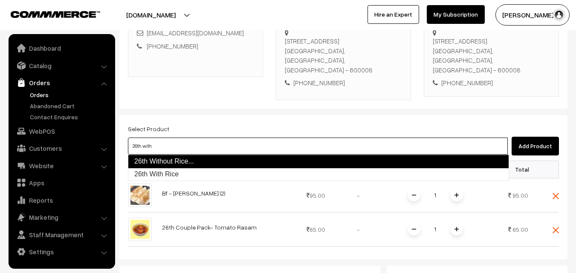
click at [160, 163] on link "26th Without Rice..." at bounding box center [318, 162] width 381 height 14
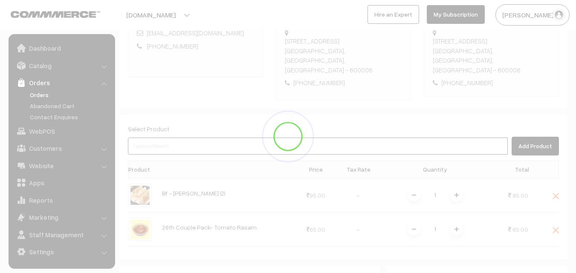
click at [159, 139] on input at bounding box center [318, 146] width 380 height 17
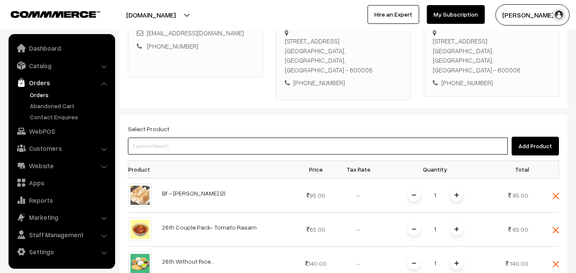
click at [159, 143] on input at bounding box center [318, 146] width 380 height 17
type input "ponnan"
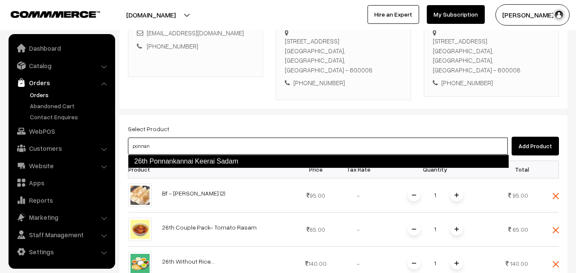
click at [162, 160] on link "26th Ponnankannai Keerai Sadam" at bounding box center [318, 162] width 381 height 14
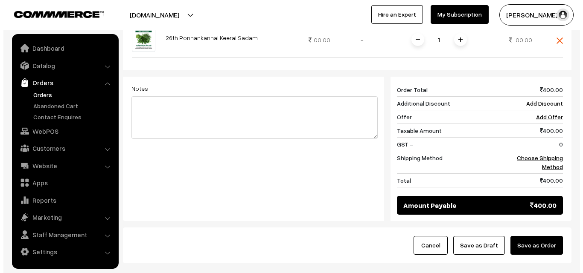
scroll to position [466, 0]
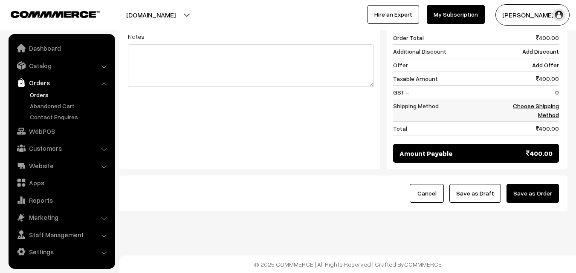
click at [543, 104] on link "Choose Shipping Method" at bounding box center [536, 110] width 46 height 16
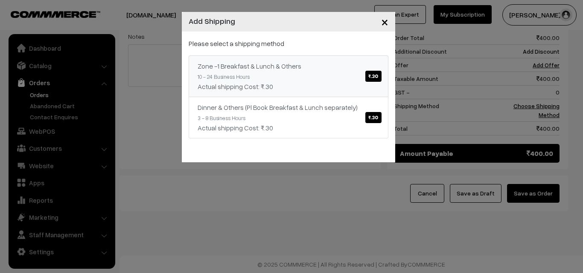
click at [350, 69] on div "Zone -1 Breakfast & Lunch & Others ₹.30" at bounding box center [289, 66] width 182 height 10
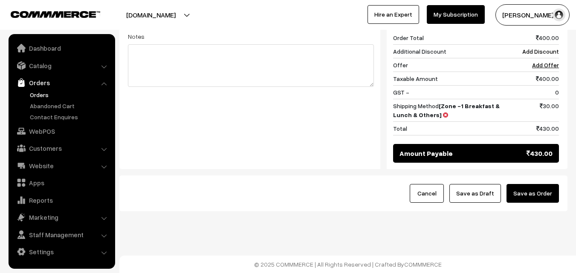
click at [532, 194] on button "Save as Order" at bounding box center [533, 193] width 52 height 19
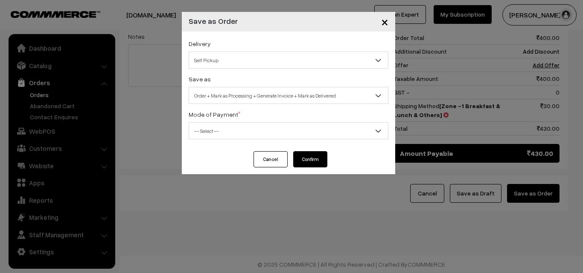
click at [230, 57] on span "Self Pickup" at bounding box center [288, 60] width 199 height 15
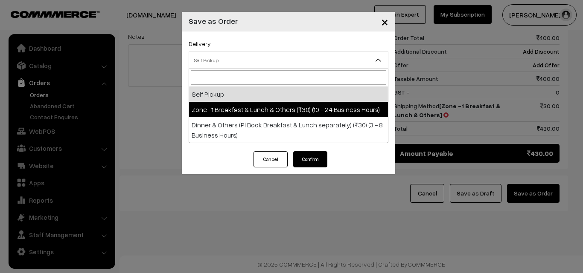
select select "ZON1"
select select "3"
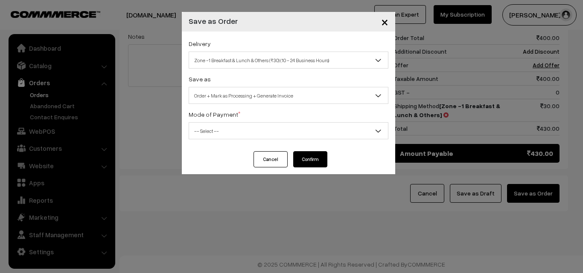
click at [236, 99] on span "Order + Mark as Processing + Generate Invoice" at bounding box center [288, 95] width 199 height 15
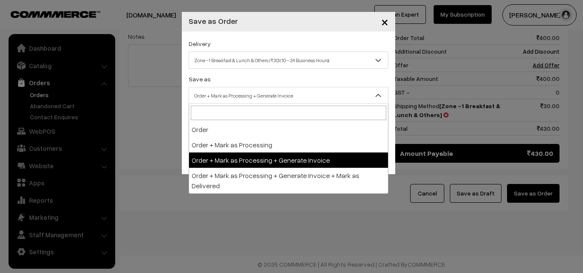
drag, startPoint x: 234, startPoint y: 155, endPoint x: 215, endPoint y: 127, distance: 34.4
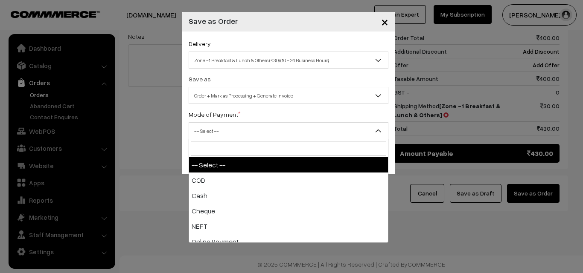
click at [215, 127] on span "-- Select --" at bounding box center [288, 131] width 199 height 15
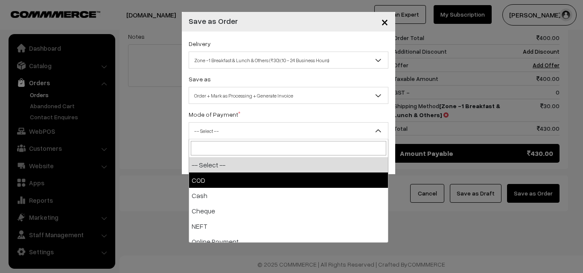
drag, startPoint x: 205, startPoint y: 177, endPoint x: 271, endPoint y: 172, distance: 65.5
select select "1"
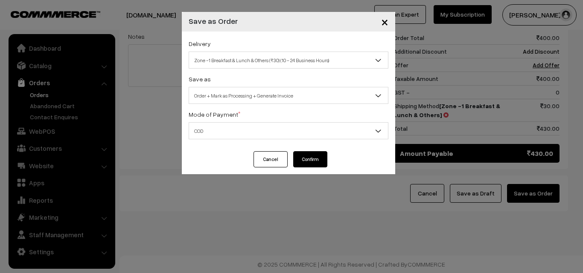
click at [306, 156] on button "Confirm" at bounding box center [310, 159] width 34 height 16
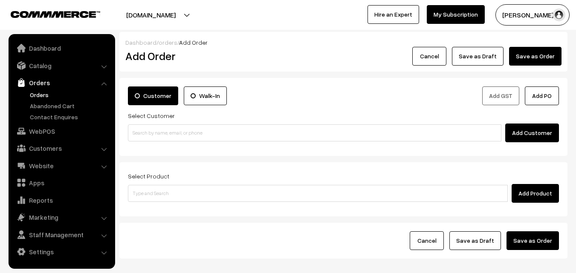
click at [44, 94] on link "Orders" at bounding box center [70, 94] width 84 height 9
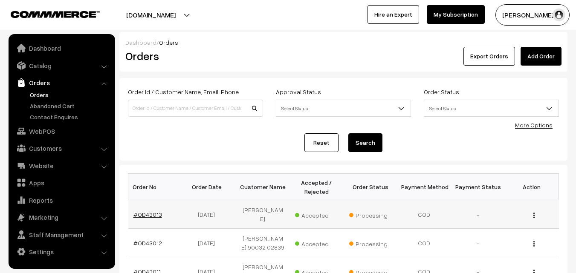
click at [148, 216] on link "#OD43013" at bounding box center [148, 214] width 29 height 7
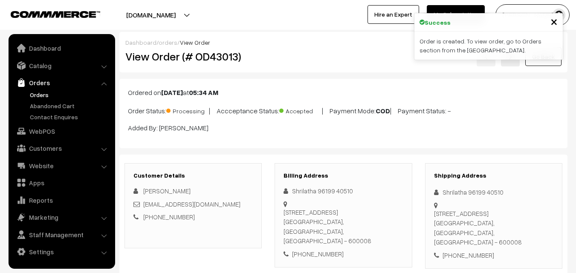
click at [281, 70] on div "Dashboard / orders / View Order View Order (# OD43013) Go Back" at bounding box center [343, 52] width 448 height 41
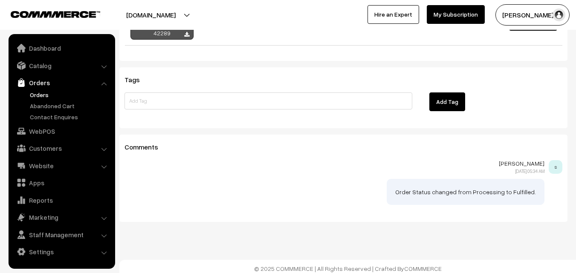
scroll to position [803, 0]
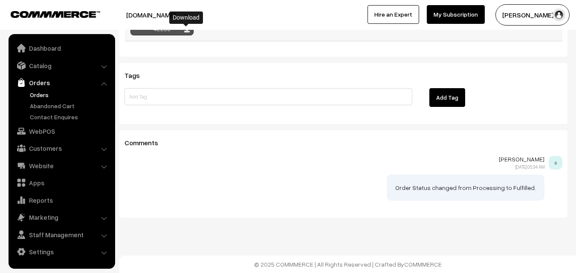
click at [189, 31] on icon at bounding box center [186, 31] width 5 height 6
